Goal: Find specific page/section: Find specific page/section

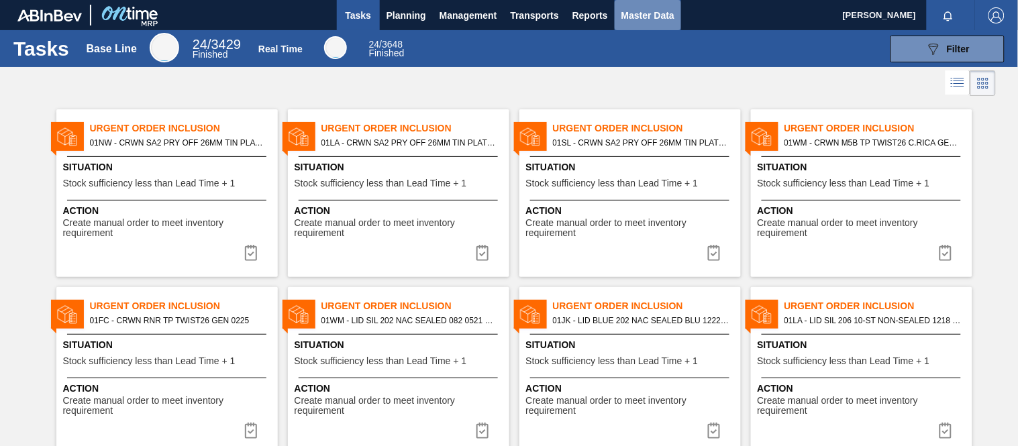
click at [638, 10] on span "Master Data" at bounding box center [647, 15] width 53 height 16
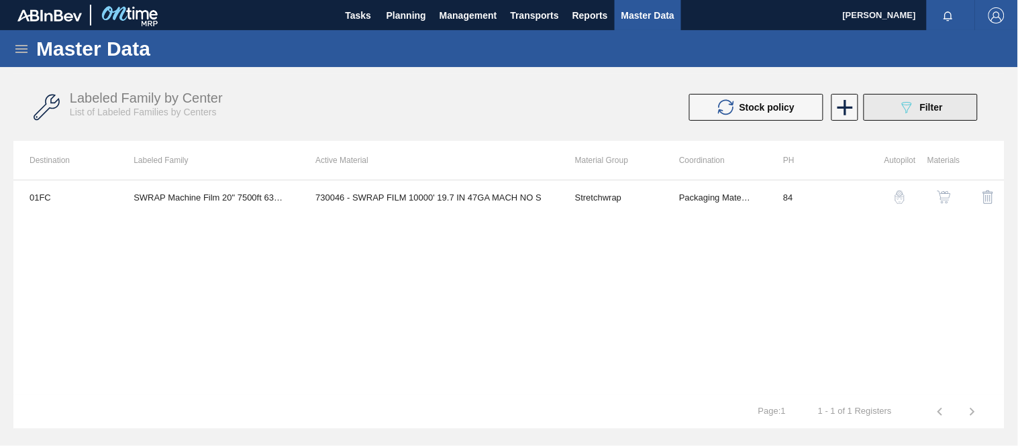
click at [965, 101] on button "089F7B8B-B2A5-4AFE-B5C0-19BA573D28AC Filter" at bounding box center [920, 107] width 114 height 27
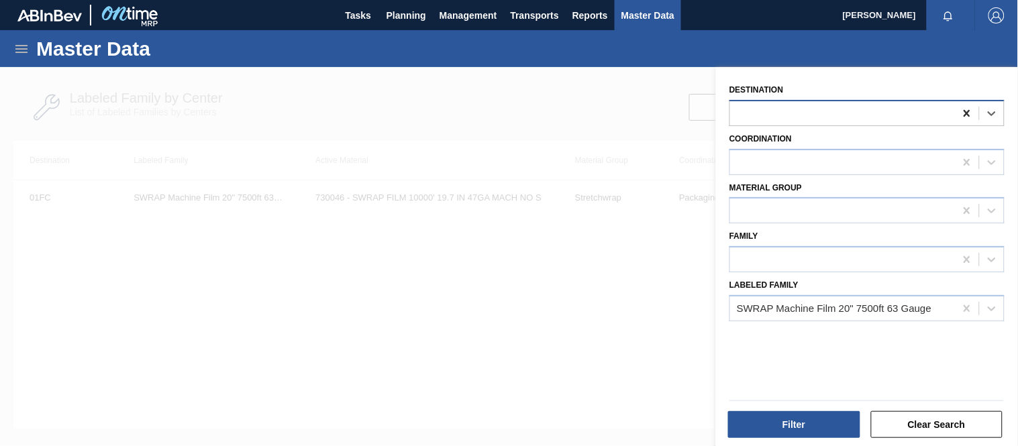
click at [964, 114] on icon at bounding box center [966, 113] width 6 height 7
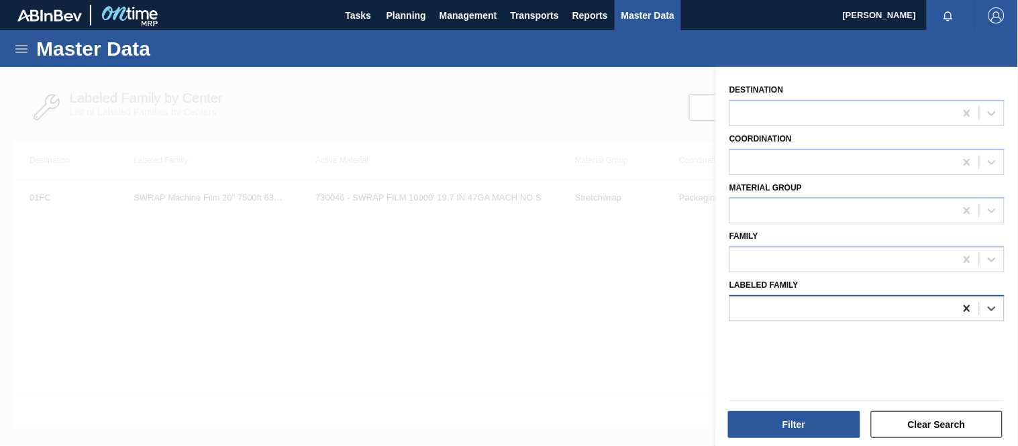
click at [964, 305] on icon at bounding box center [966, 308] width 6 height 7
paste Family "2253 3187 109"
type Family "2253 3187 109"
drag, startPoint x: 813, startPoint y: 309, endPoint x: 783, endPoint y: 298, distance: 31.2
click at [783, 298] on div at bounding box center [842, 307] width 225 height 19
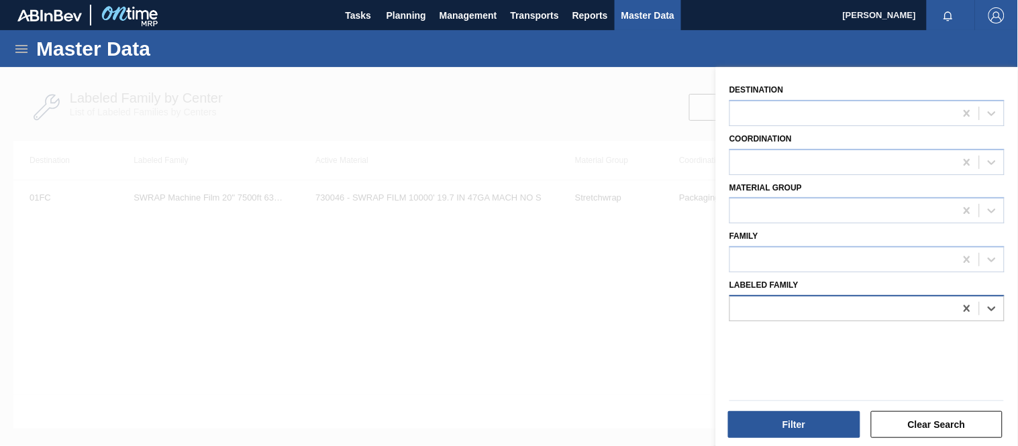
paste Family "2253 3187 109"
drag, startPoint x: 761, startPoint y: 307, endPoint x: 847, endPoint y: 313, distance: 86.7
click at [847, 313] on div "2253 3187 109 2253 3187 109" at bounding box center [842, 307] width 225 height 19
type Family "2253"
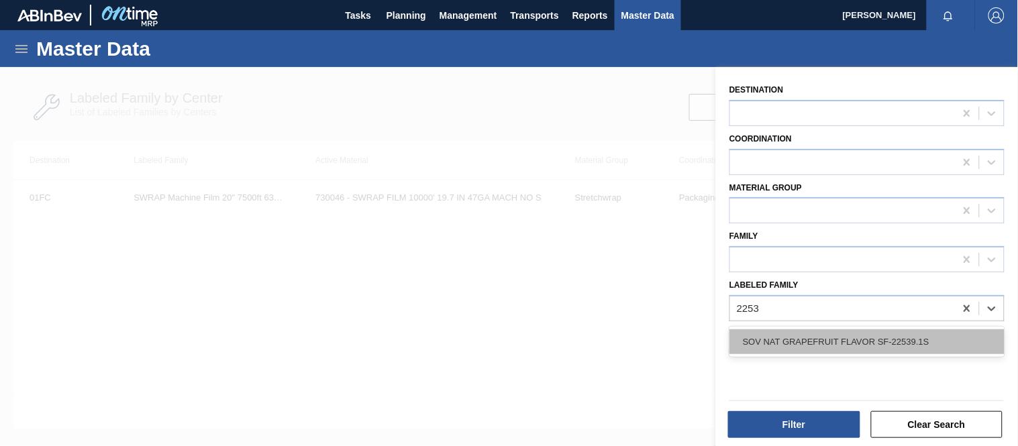
click at [813, 349] on div "SOV NAT GRAPEFRUIT FLAVOR SF-22539.1S" at bounding box center [866, 341] width 275 height 25
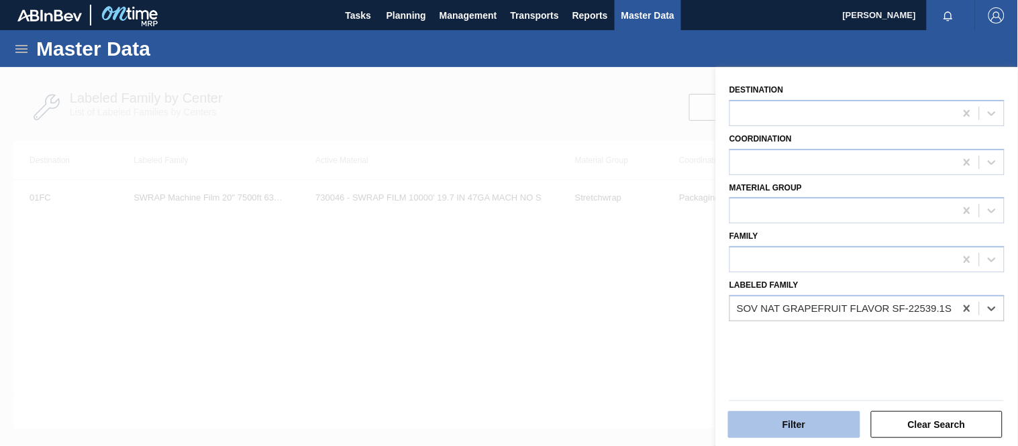
click at [820, 431] on button "Filter" at bounding box center [794, 424] width 132 height 27
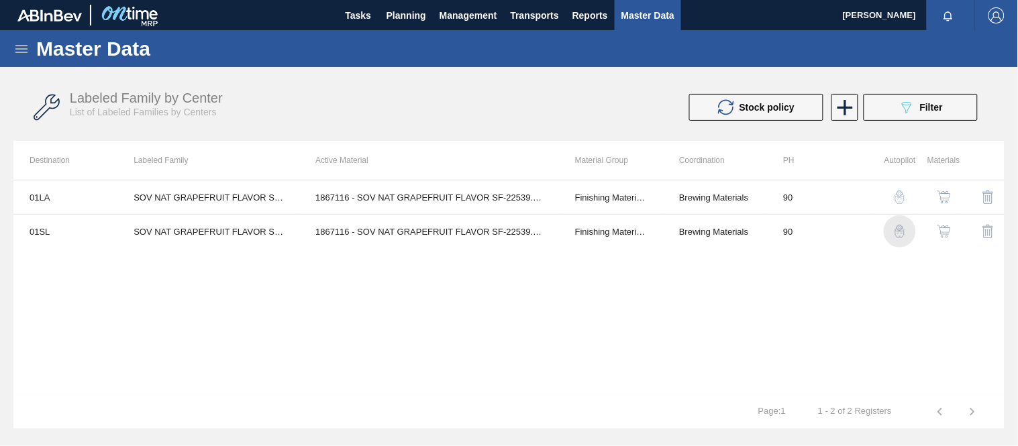
click at [908, 229] on div "button" at bounding box center [899, 231] width 16 height 13
